Goal: Task Accomplishment & Management: Complete application form

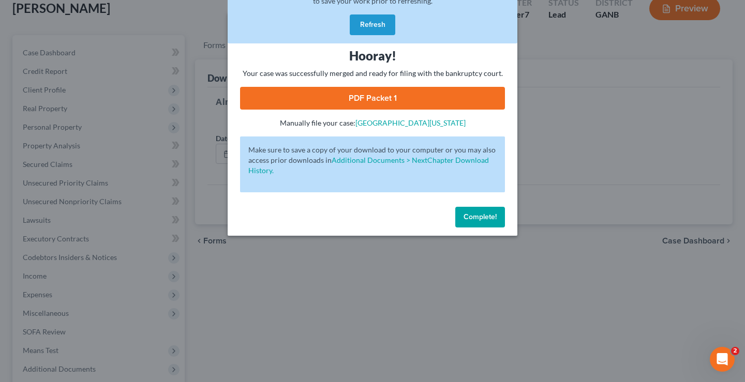
scroll to position [64, 0]
click at [378, 24] on button "Refresh" at bounding box center [373, 24] width 46 height 21
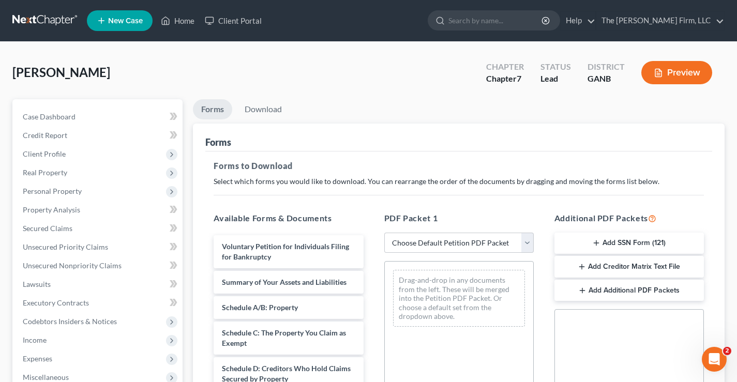
click at [50, 20] on link at bounding box center [45, 20] width 66 height 19
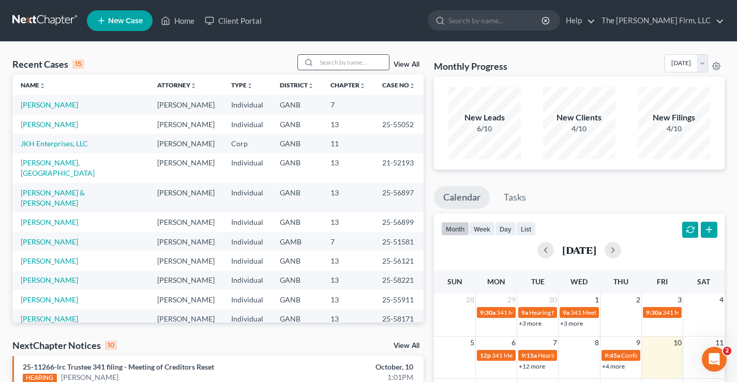
click at [321, 62] on input "search" at bounding box center [353, 62] width 72 height 15
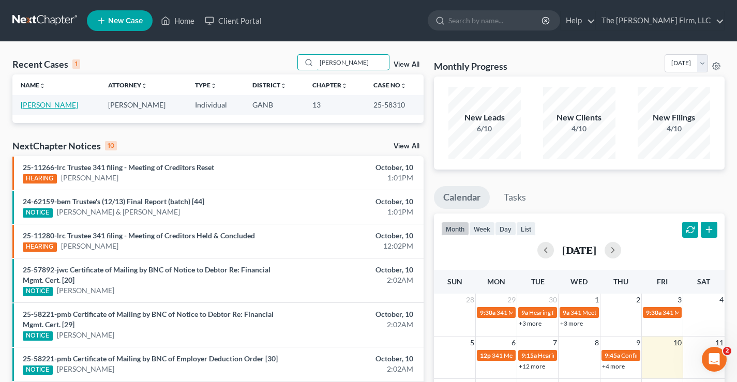
type input "mccune"
click at [50, 104] on link "McCune, Latosha" at bounding box center [49, 104] width 57 height 9
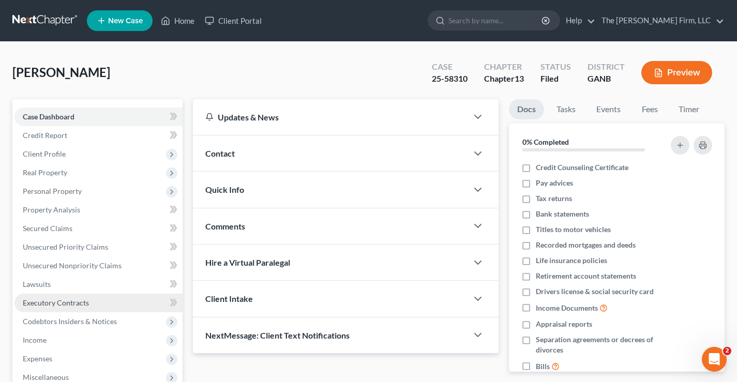
scroll to position [186, 0]
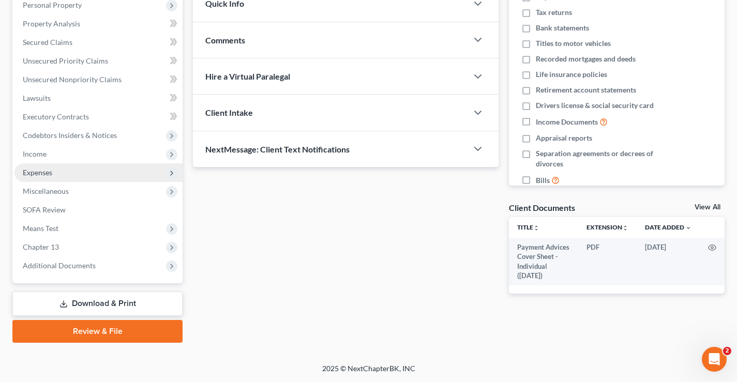
click at [40, 173] on span "Expenses" at bounding box center [37, 172] width 29 height 9
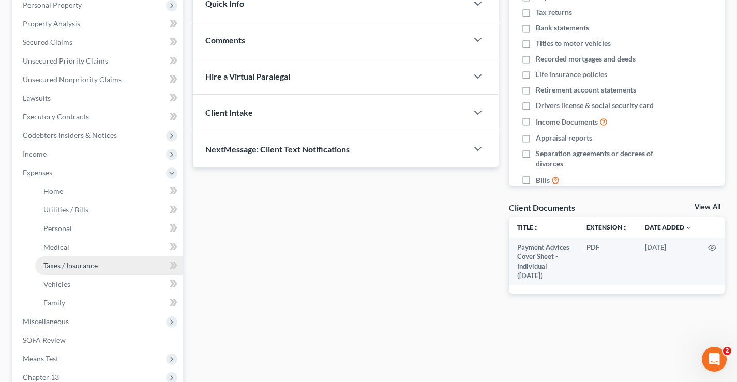
click at [53, 263] on span "Taxes / Insurance" at bounding box center [70, 265] width 54 height 9
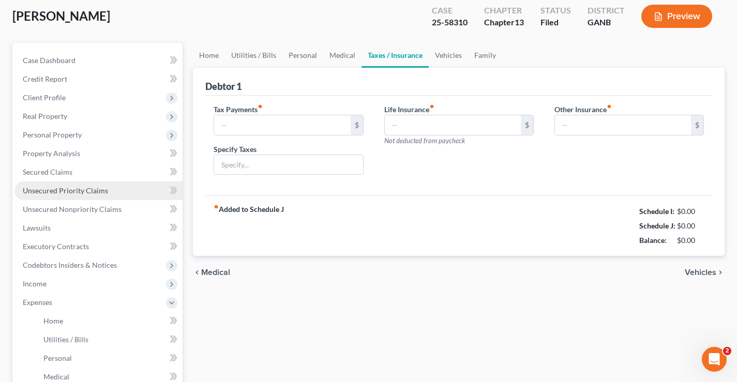
type input "20.00"
type input "SETE"
type input "0.00"
